Goal: Task Accomplishment & Management: Manage account settings

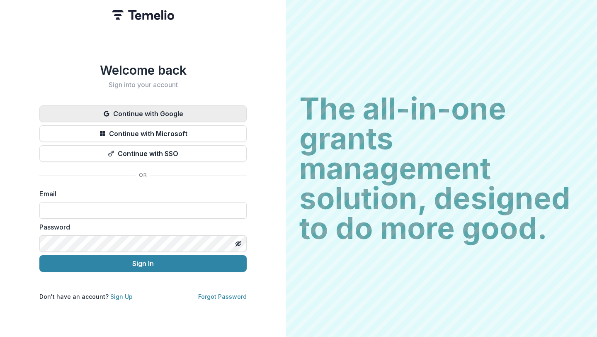
click at [173, 110] on button "Continue with Google" at bounding box center [142, 113] width 207 height 17
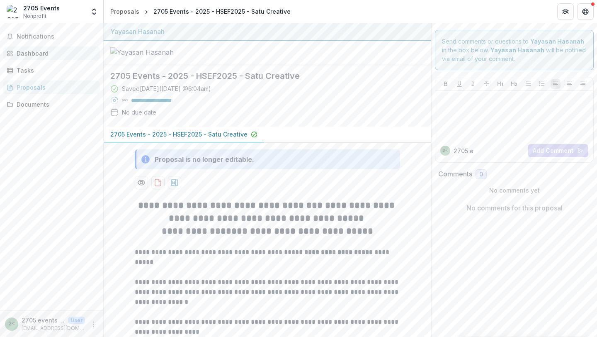
click at [36, 56] on div "Dashboard" at bounding box center [55, 53] width 77 height 9
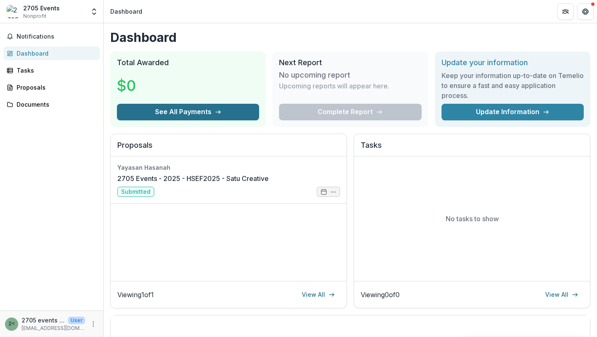
click at [209, 112] on button "See All Payments" at bounding box center [188, 112] width 142 height 17
